Goal: Find specific page/section: Find specific page/section

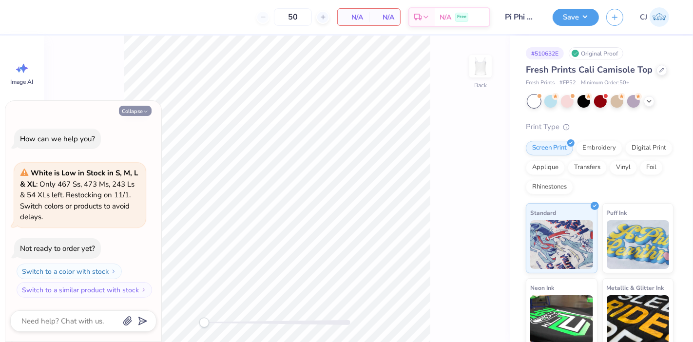
click at [146, 114] on icon "button" at bounding box center [146, 112] width 6 height 6
type textarea "x"
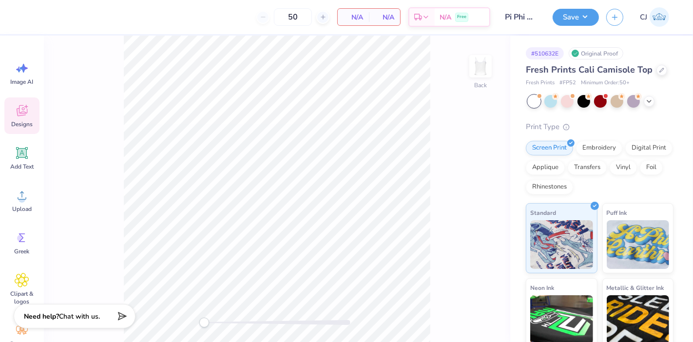
click at [20, 116] on icon at bounding box center [22, 110] width 15 height 15
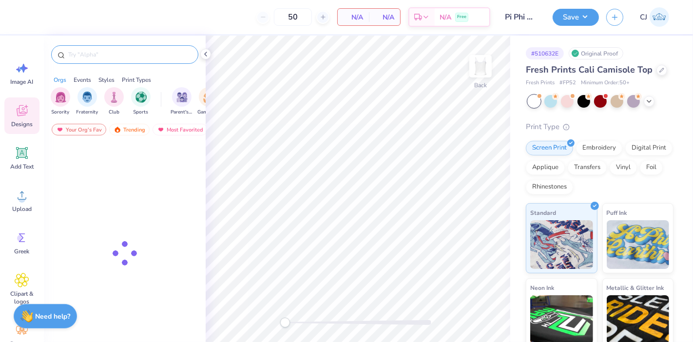
click at [89, 51] on input "text" at bounding box center [129, 55] width 125 height 10
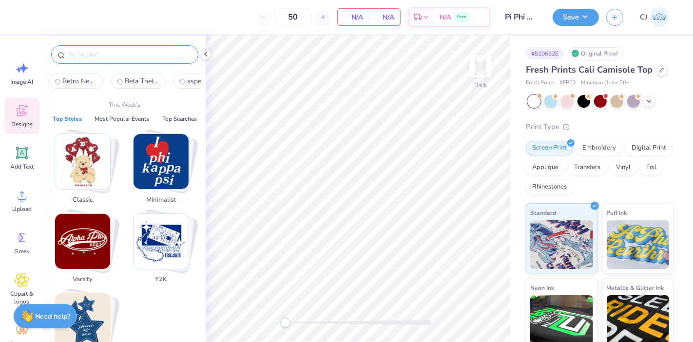
paste input "Starred Helmet Game Day"
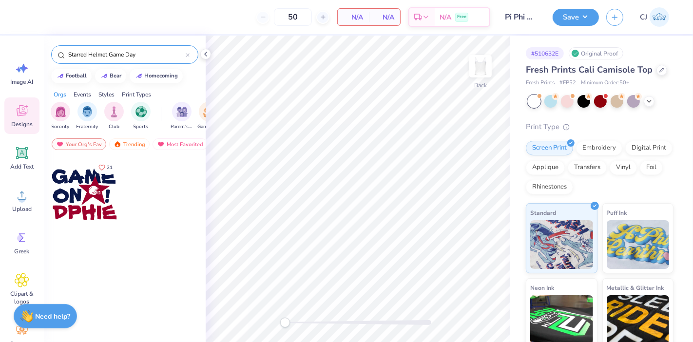
type input "Starred Helmet Game Day"
click at [69, 192] on div at bounding box center [84, 194] width 72 height 72
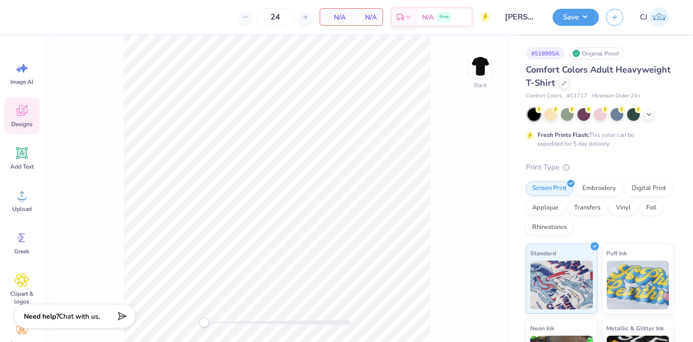
click at [32, 118] on div "Designs" at bounding box center [21, 116] width 35 height 37
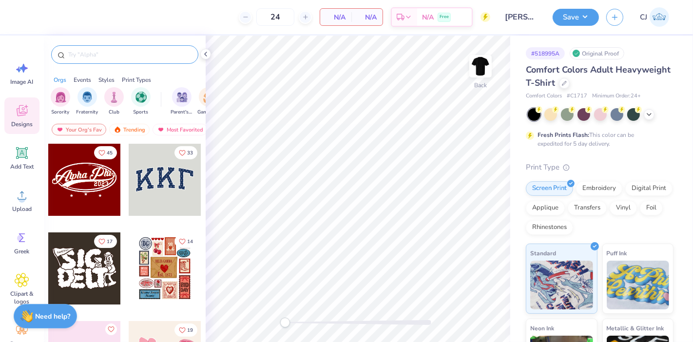
click at [85, 55] on input "text" at bounding box center [129, 55] width 125 height 10
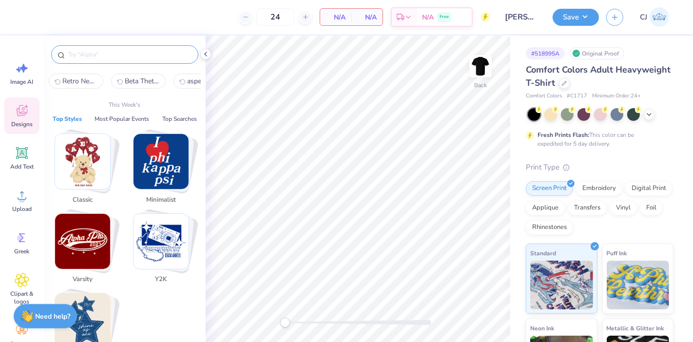
paste input "Sparkle Disco Ball"
type input "Sparkle Disco Ball"
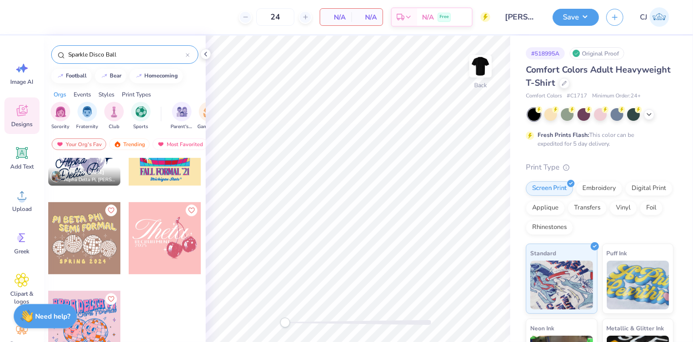
scroll to position [489, 0]
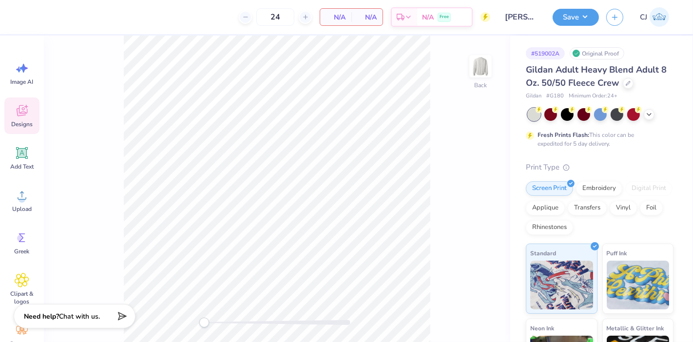
click at [10, 118] on div "Designs" at bounding box center [21, 116] width 35 height 37
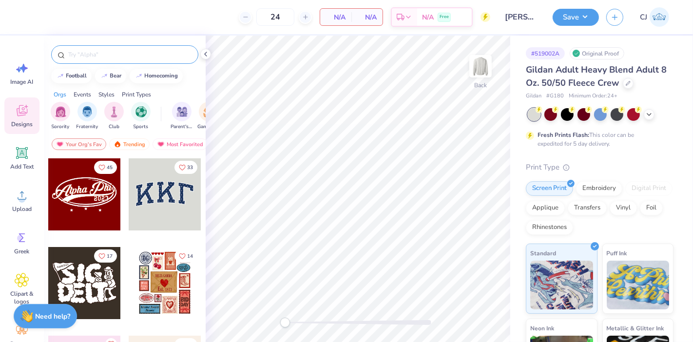
click at [101, 52] on input "text" at bounding box center [129, 55] width 125 height 10
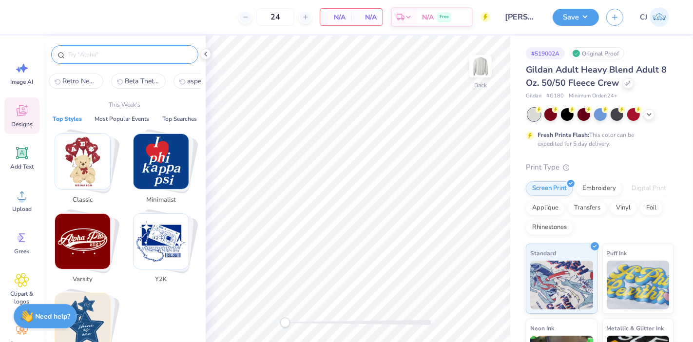
paste input "90s Ice Hockey Players"
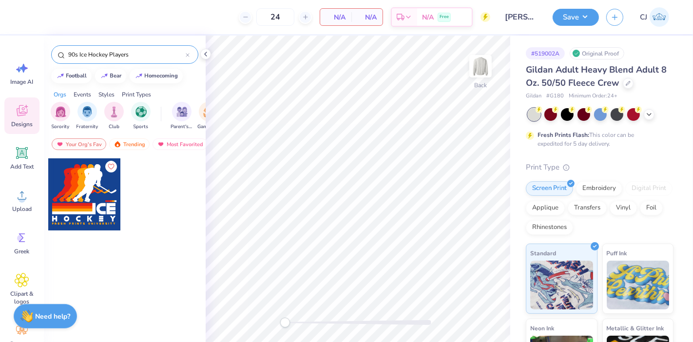
type input "90s Ice Hockey Players"
